Goal: Navigation & Orientation: Find specific page/section

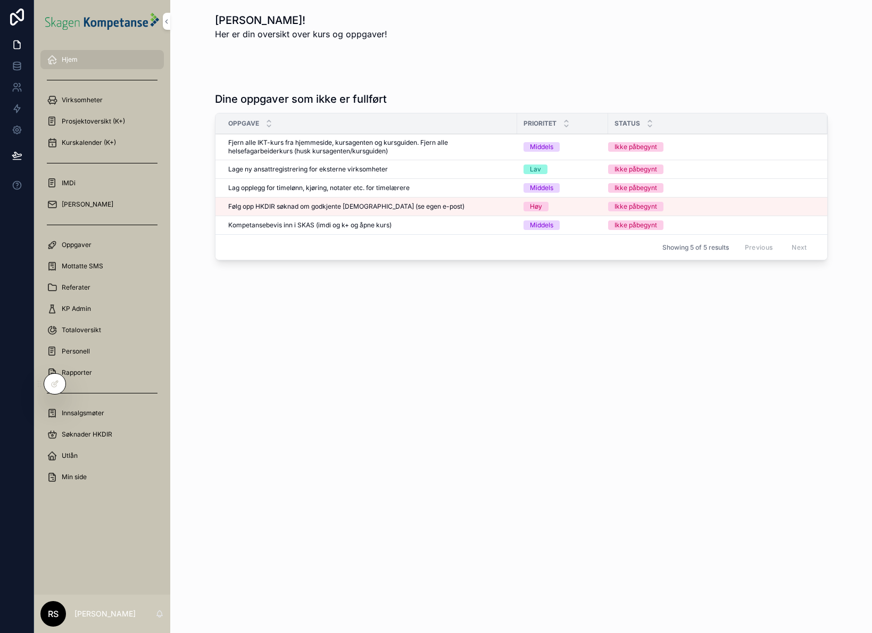
click at [92, 416] on span "Innsalgsmøter" at bounding box center [83, 413] width 43 height 9
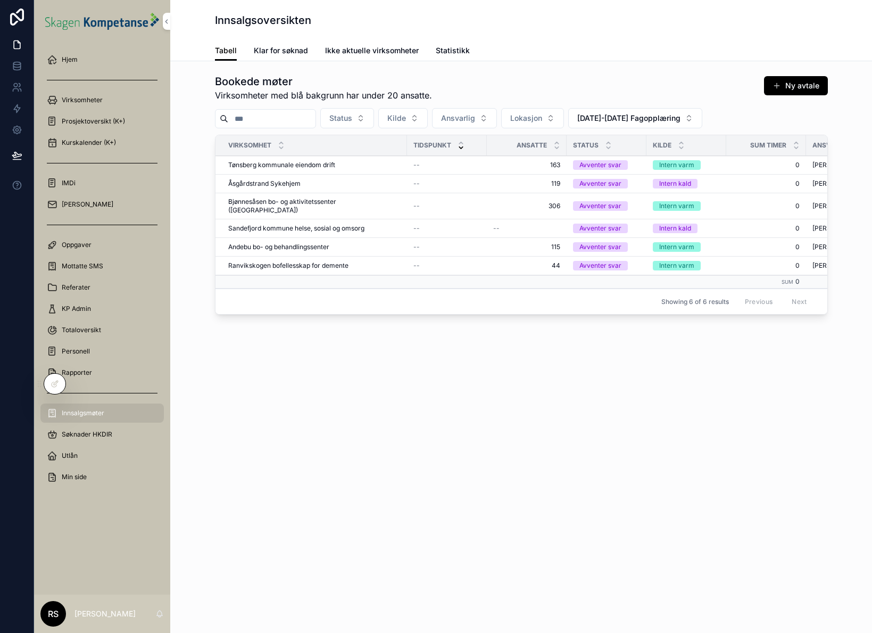
click at [287, 52] on span "Klar for søknad" at bounding box center [281, 50] width 54 height 11
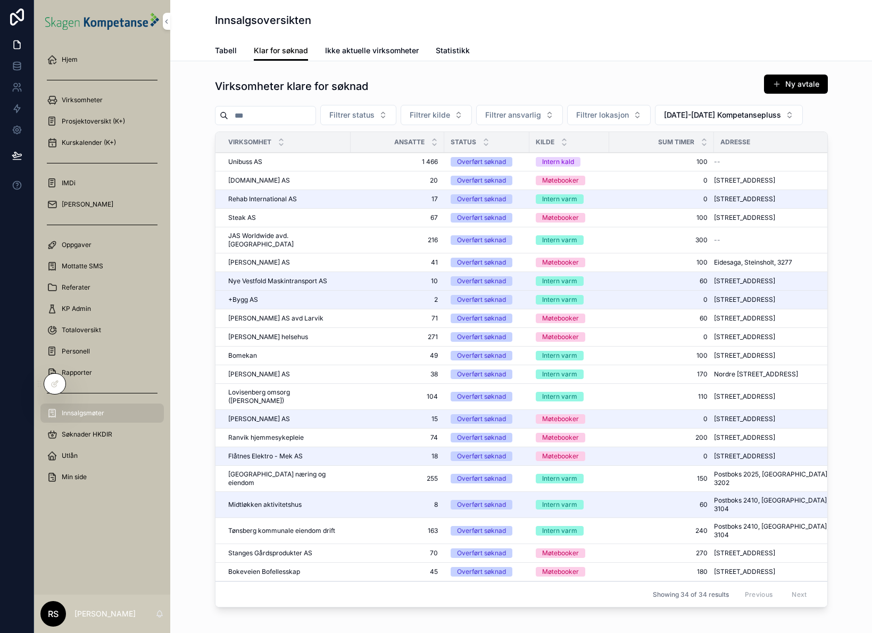
click at [602, 43] on div "Tabell Klar for søknad Ikke aktuelle virksomheter Statistikk" at bounding box center [521, 50] width 613 height 20
click at [89, 266] on span "Mottatte SMS" at bounding box center [83, 266] width 42 height 9
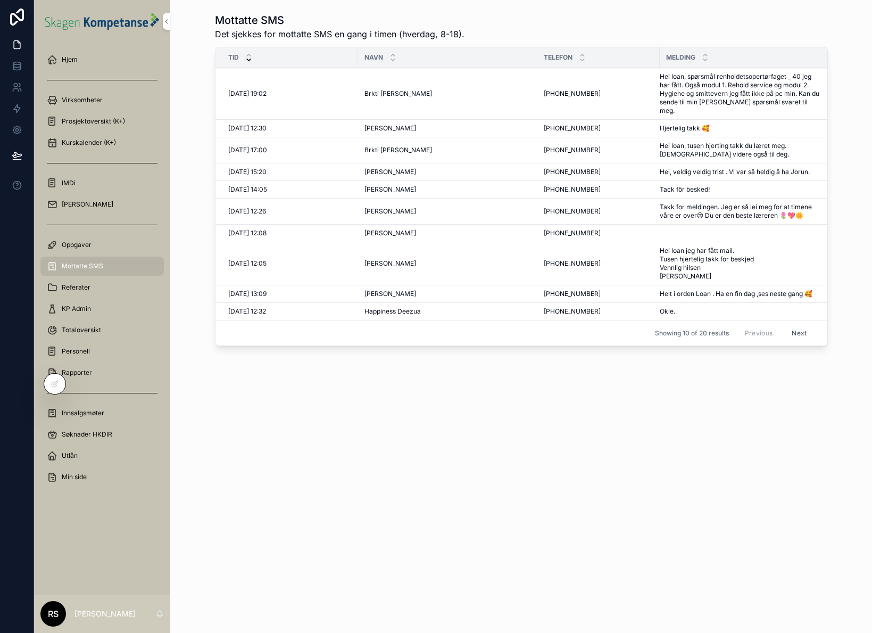
click at [123, 122] on span "Prosjektoversikt (K+)" at bounding box center [93, 121] width 63 height 9
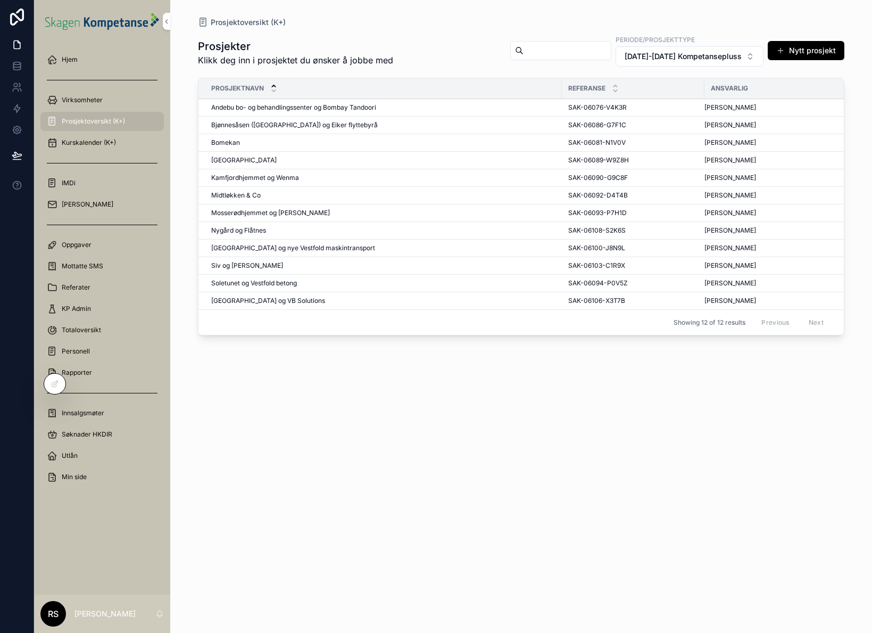
click at [501, 393] on div "Prosjekter Klikk deg inn i prosjektet du ønsker å jobbe med Periode/prosjekttyp…" at bounding box center [521, 324] width 647 height 592
click at [88, 289] on span "Referater" at bounding box center [76, 287] width 29 height 9
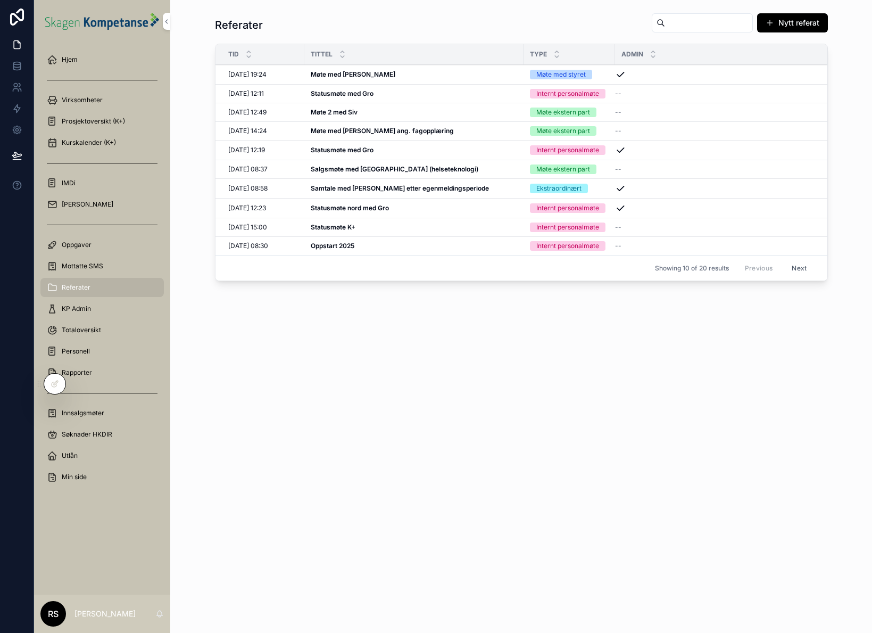
click at [342, 73] on strong "Møte med [PERSON_NAME]" at bounding box center [353, 74] width 85 height 8
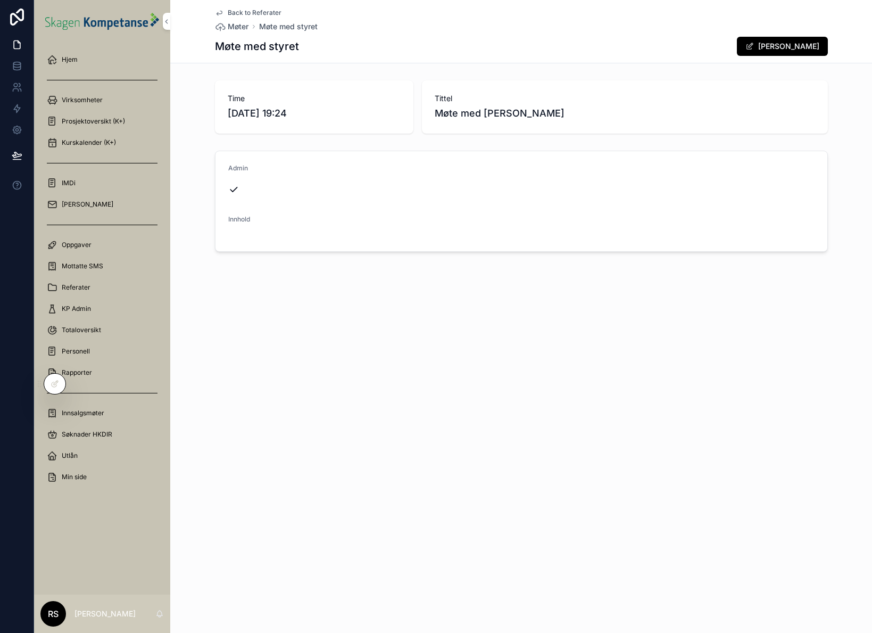
click at [234, 9] on span "Back to Referater" at bounding box center [255, 13] width 54 height 9
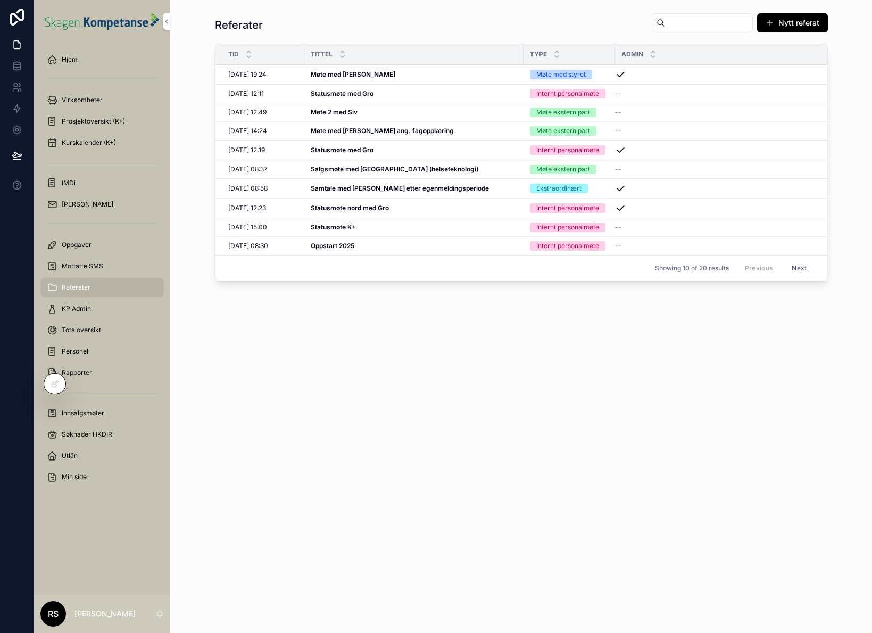
click at [337, 95] on strong "Statusmøte med Gro" at bounding box center [342, 93] width 63 height 8
